Goal: Check status: Check status

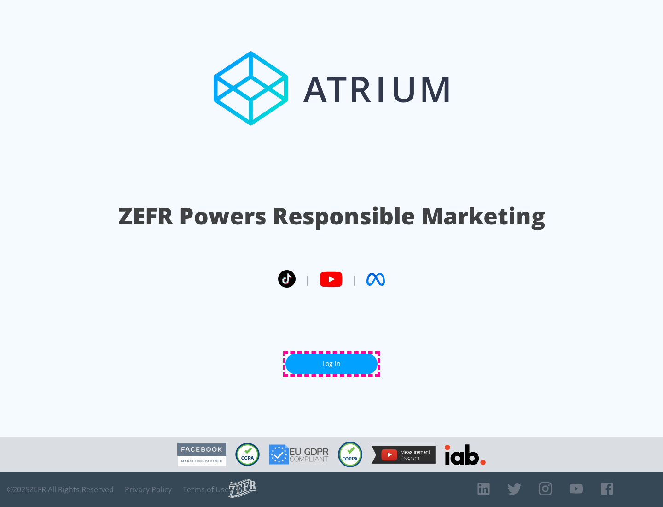
click at [332, 363] on link "Log In" at bounding box center [332, 363] width 92 height 21
